Goal: Task Accomplishment & Management: Manage account settings

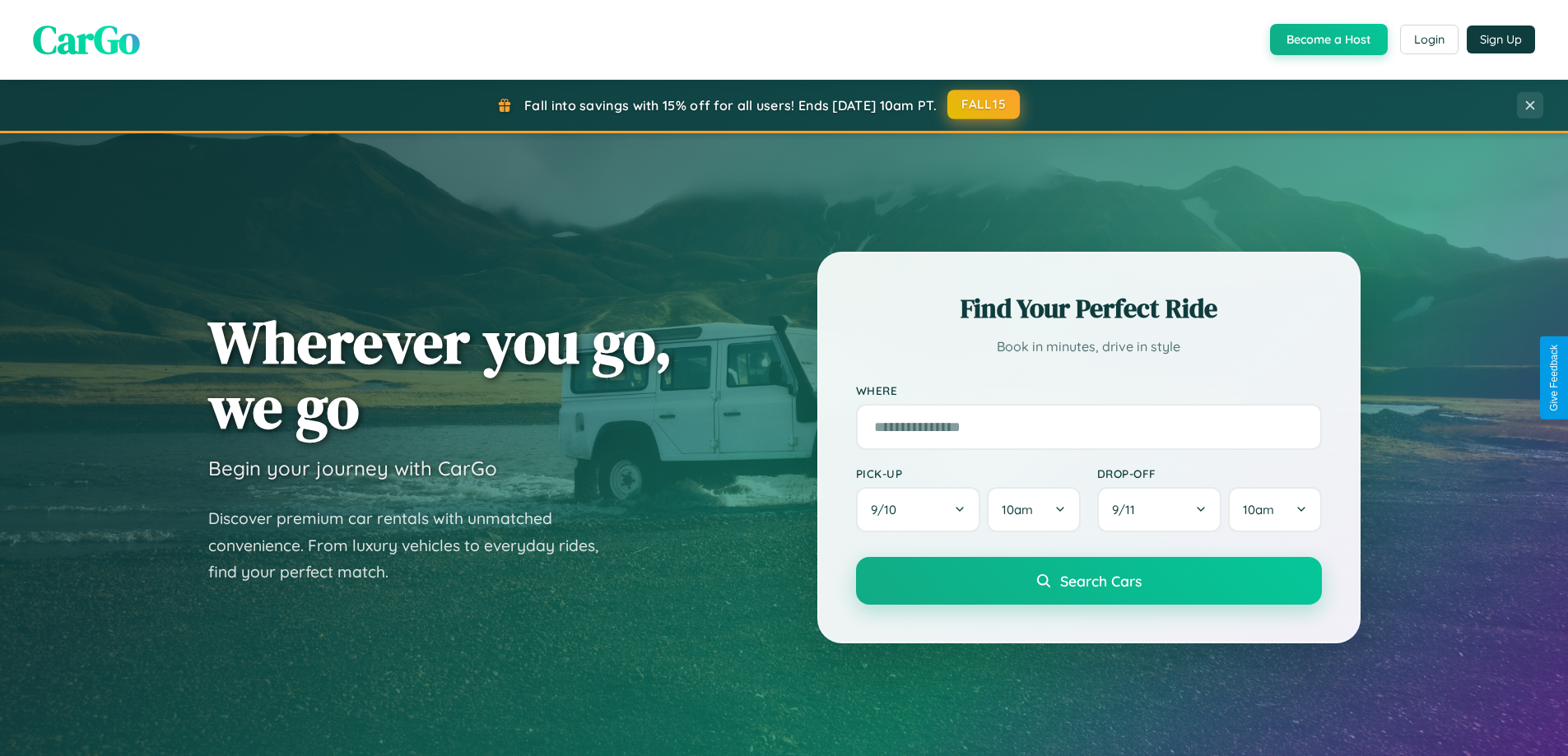
click at [984, 106] on button "FALL15" at bounding box center [983, 105] width 73 height 30
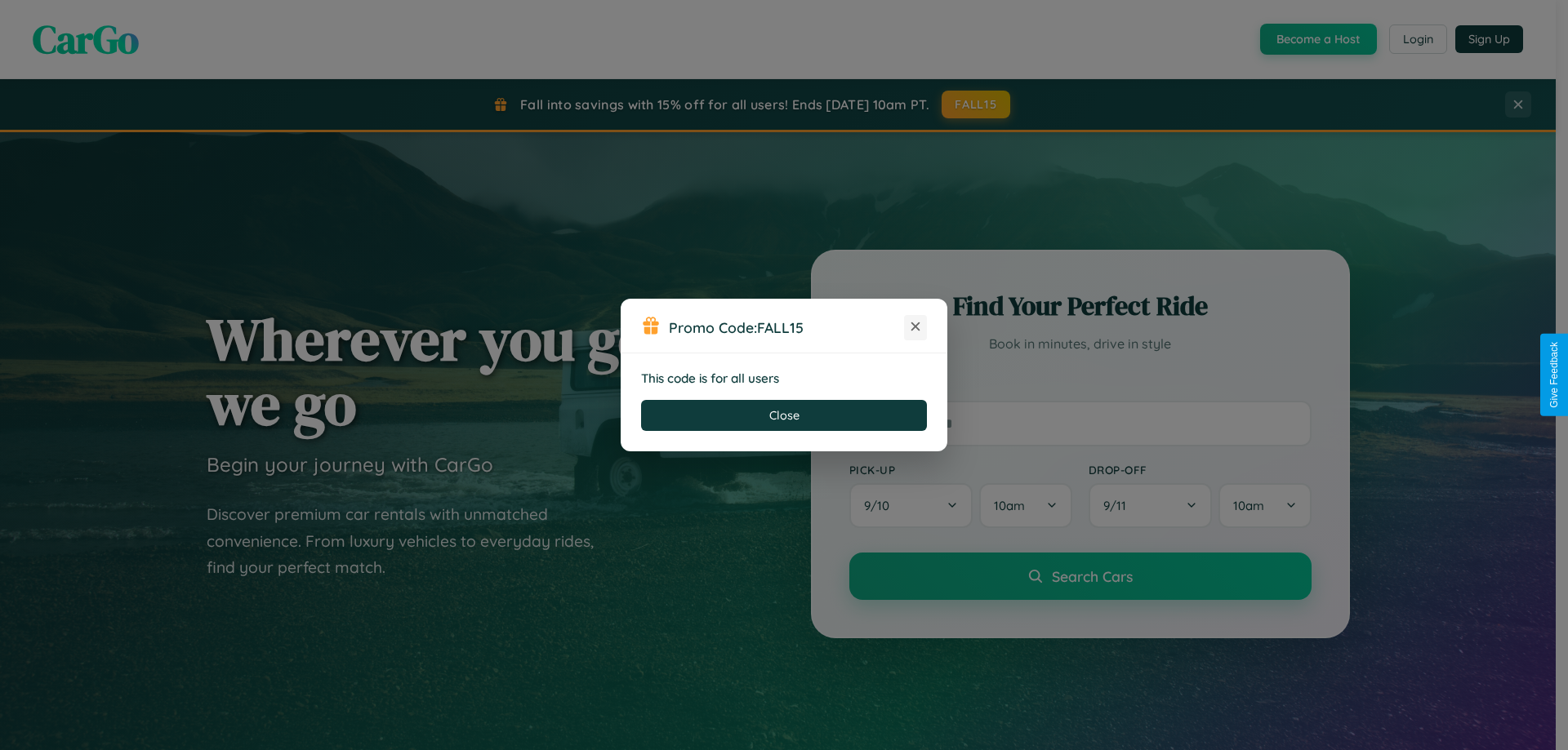
click at [915, 328] on icon at bounding box center [915, 326] width 16 height 16
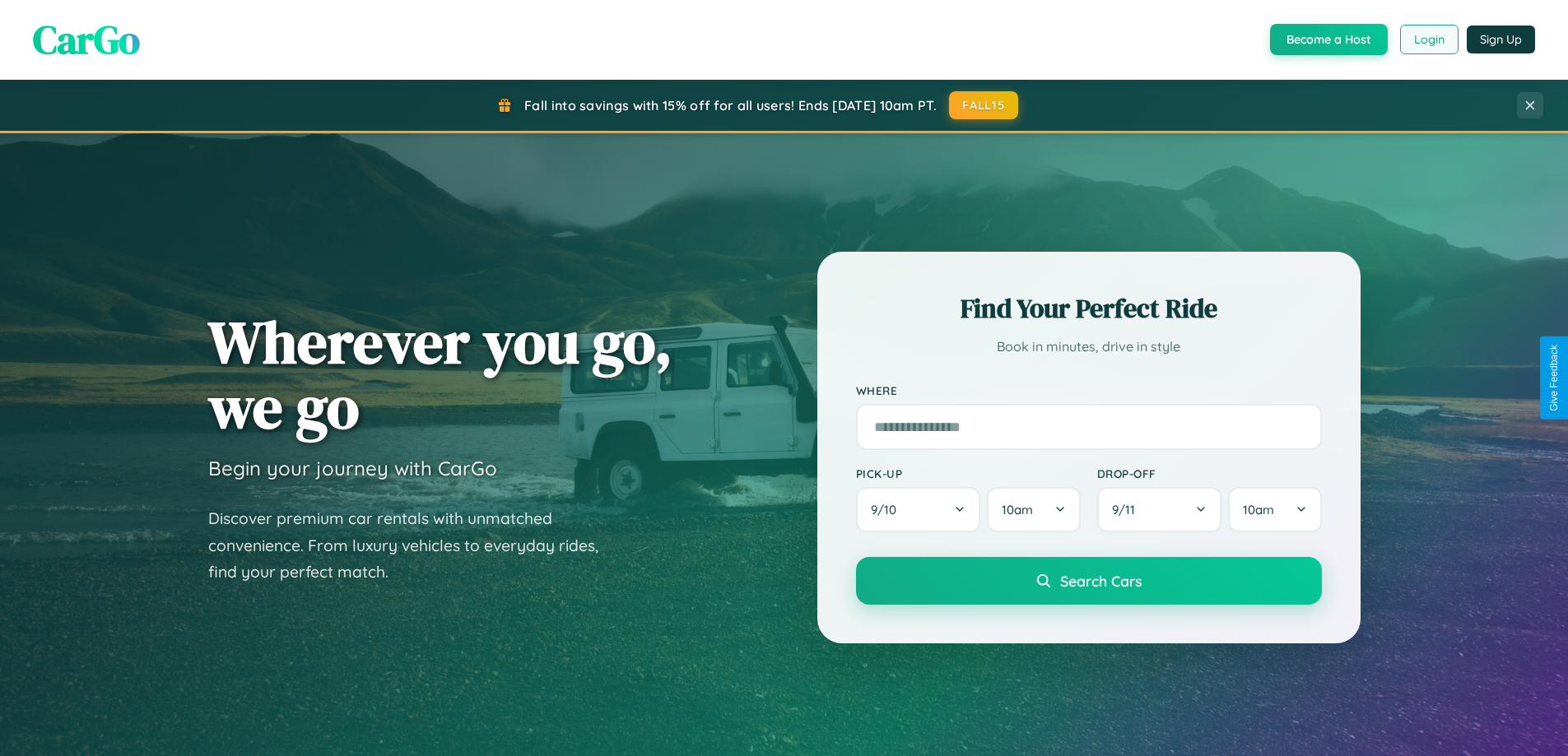
click at [1428, 39] on button "Login" at bounding box center [1429, 39] width 59 height 30
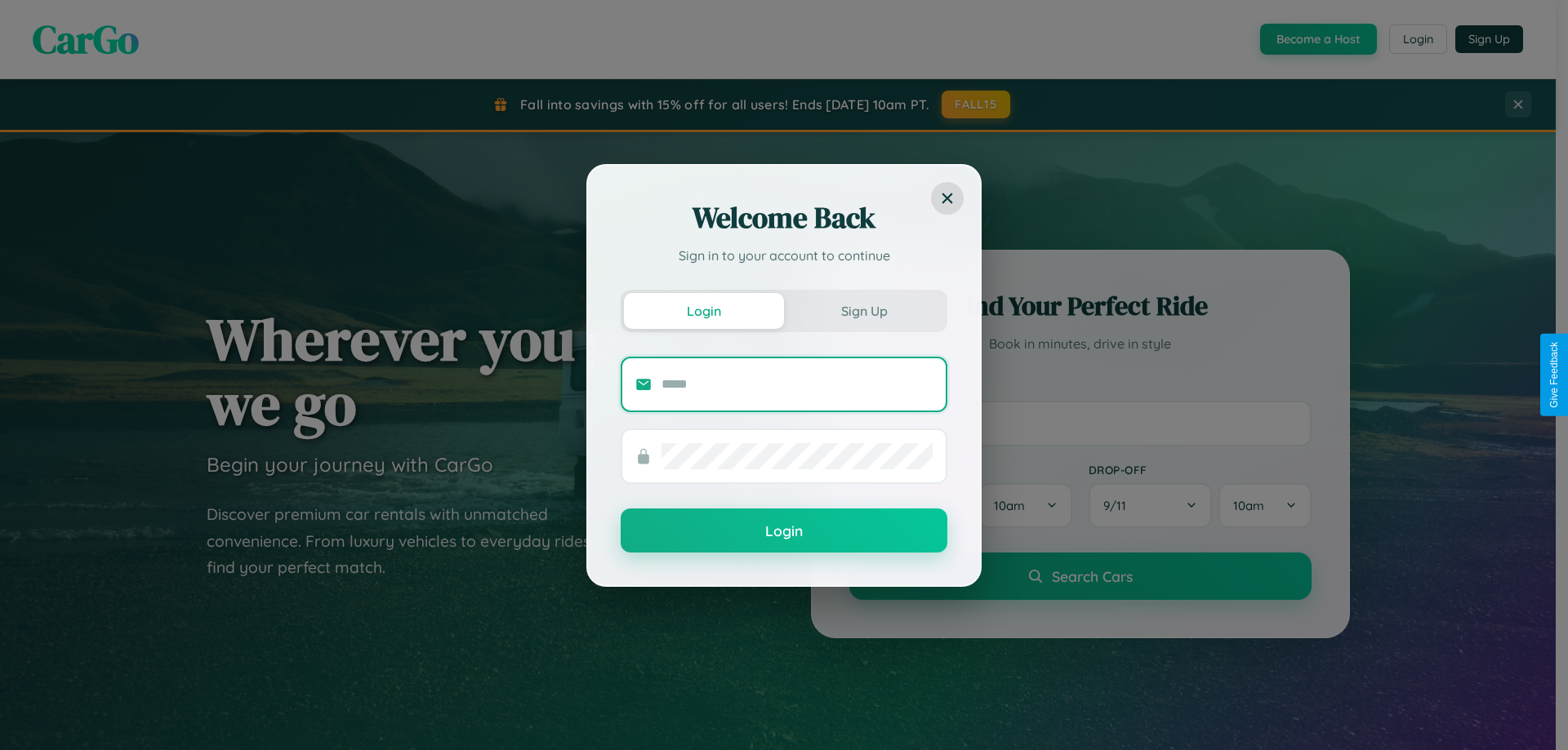
click at [797, 384] on input "text" at bounding box center [797, 384] width 271 height 26
type input "**********"
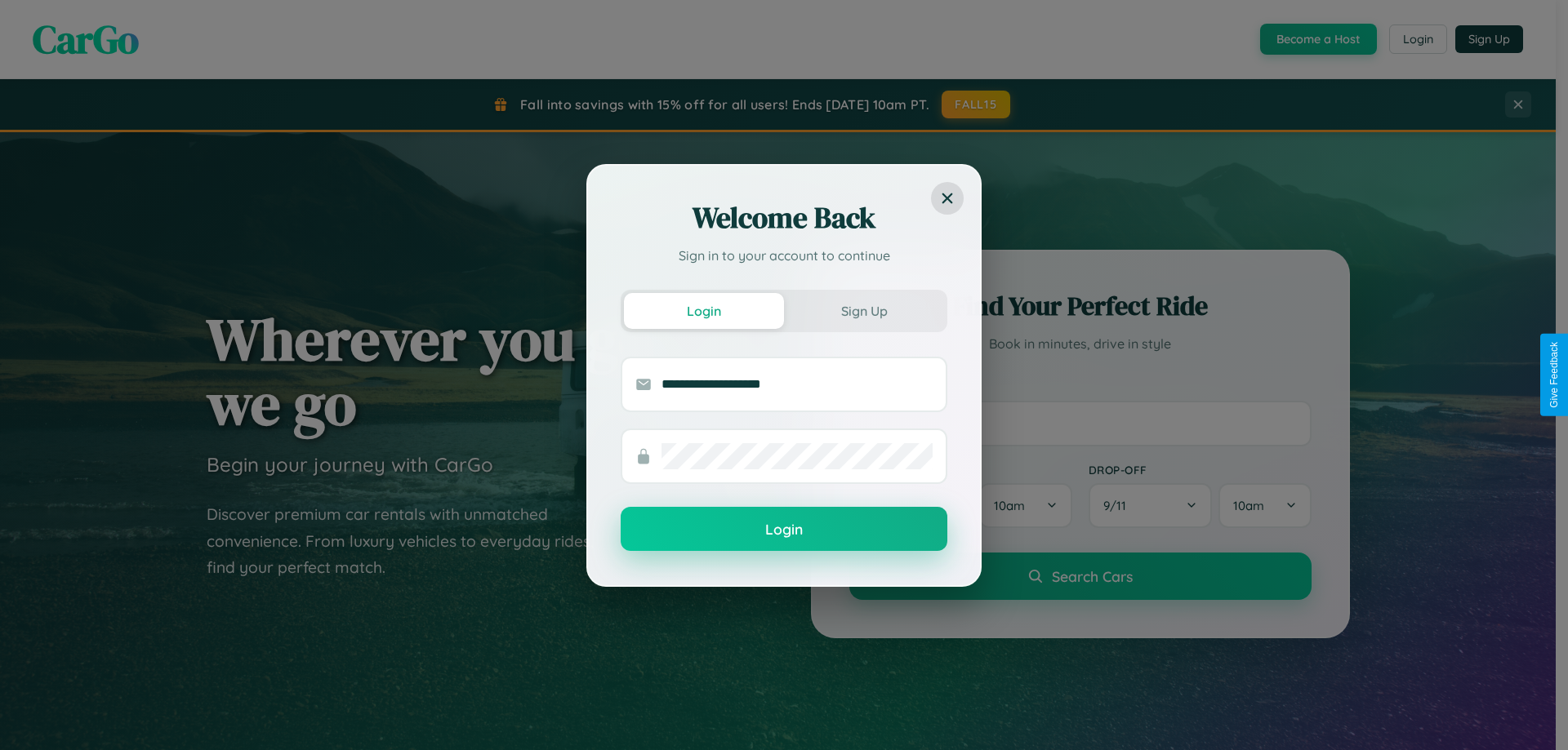
click at [784, 530] on button "Login" at bounding box center [784, 529] width 327 height 44
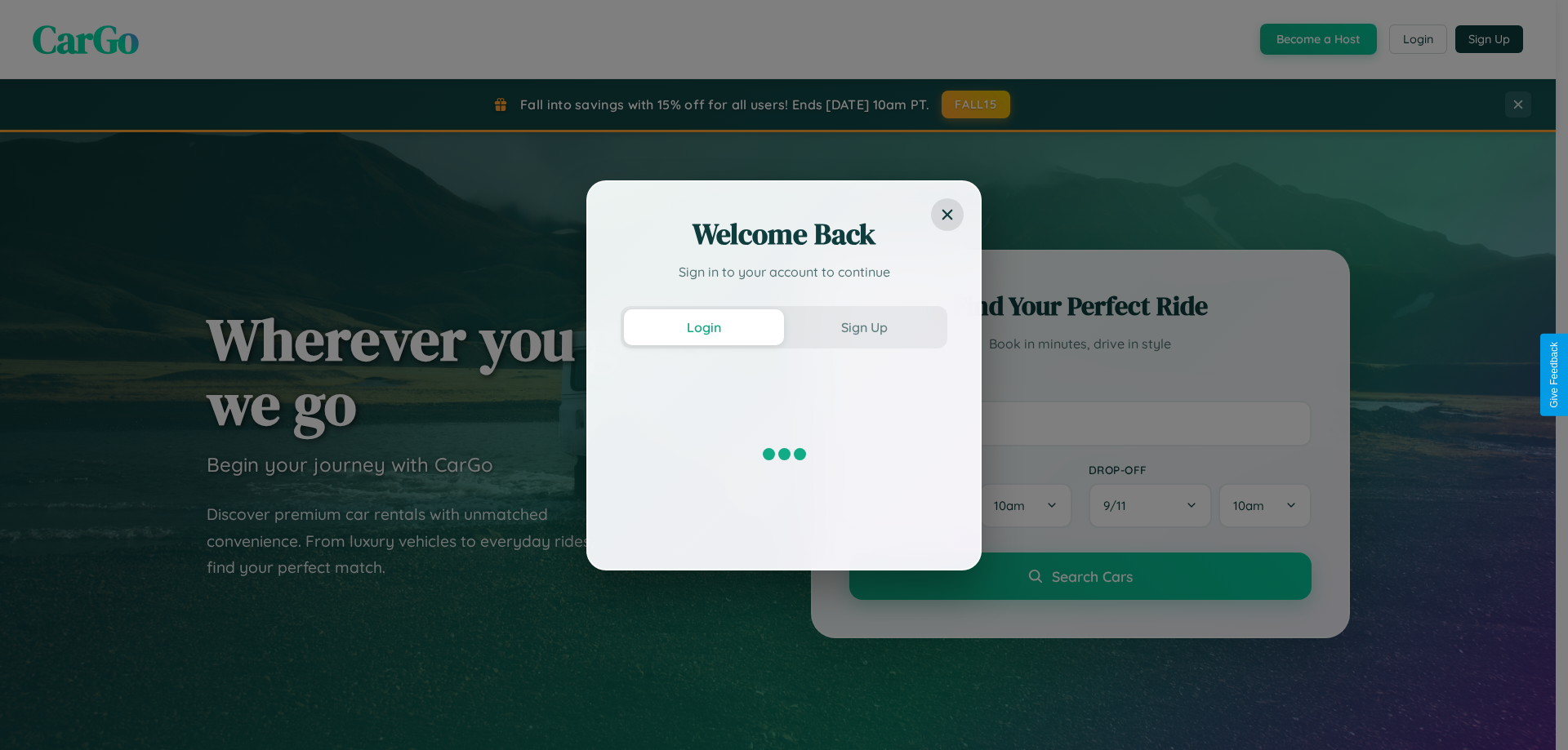
click at [977, 105] on div "Welcome Back Sign in to your account to continue Login Sign Up" at bounding box center [784, 375] width 1568 height 750
